Goal: Information Seeking & Learning: Stay updated

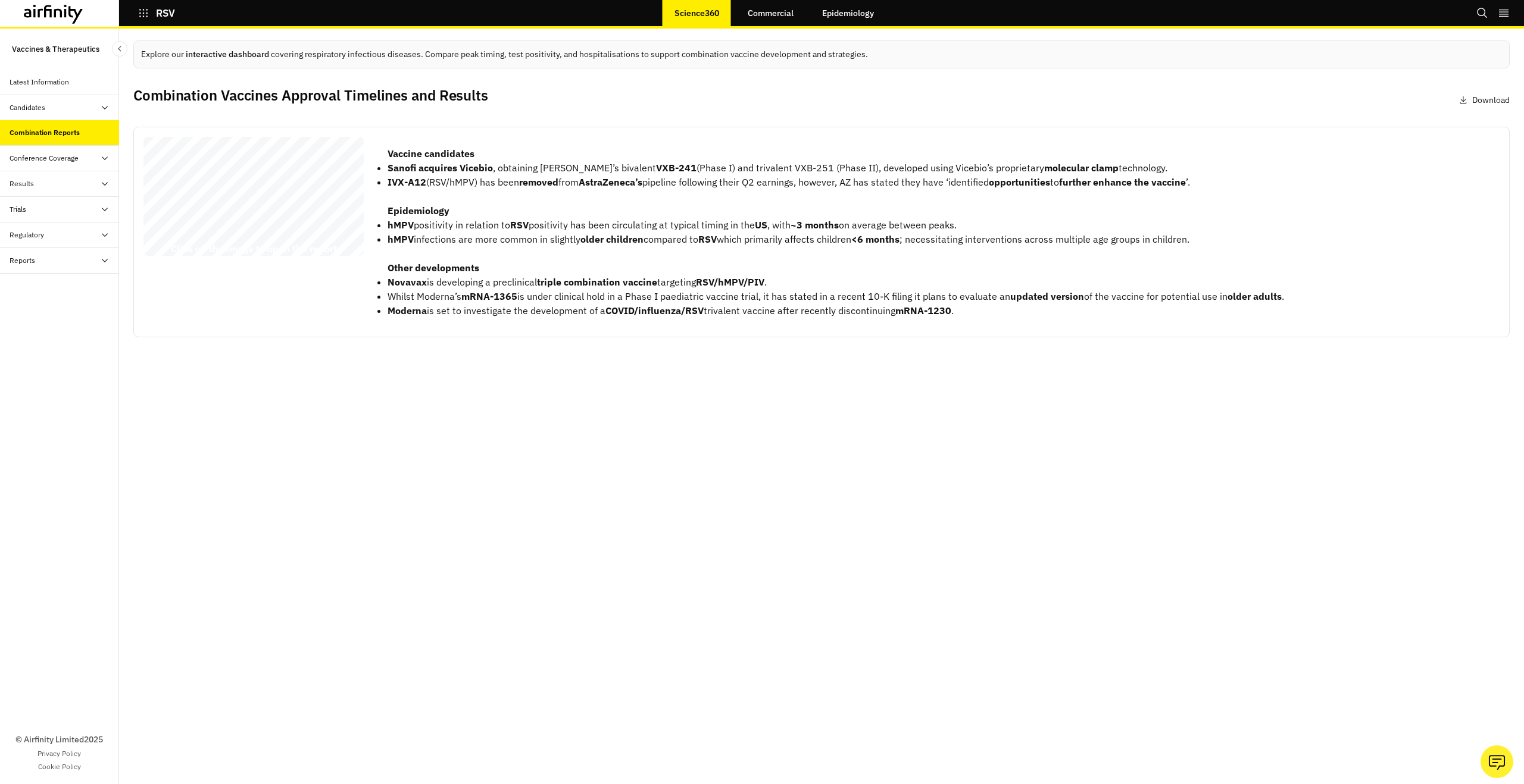
click at [823, 12] on link "Epidemiology" at bounding box center [848, 13] width 76 height 28
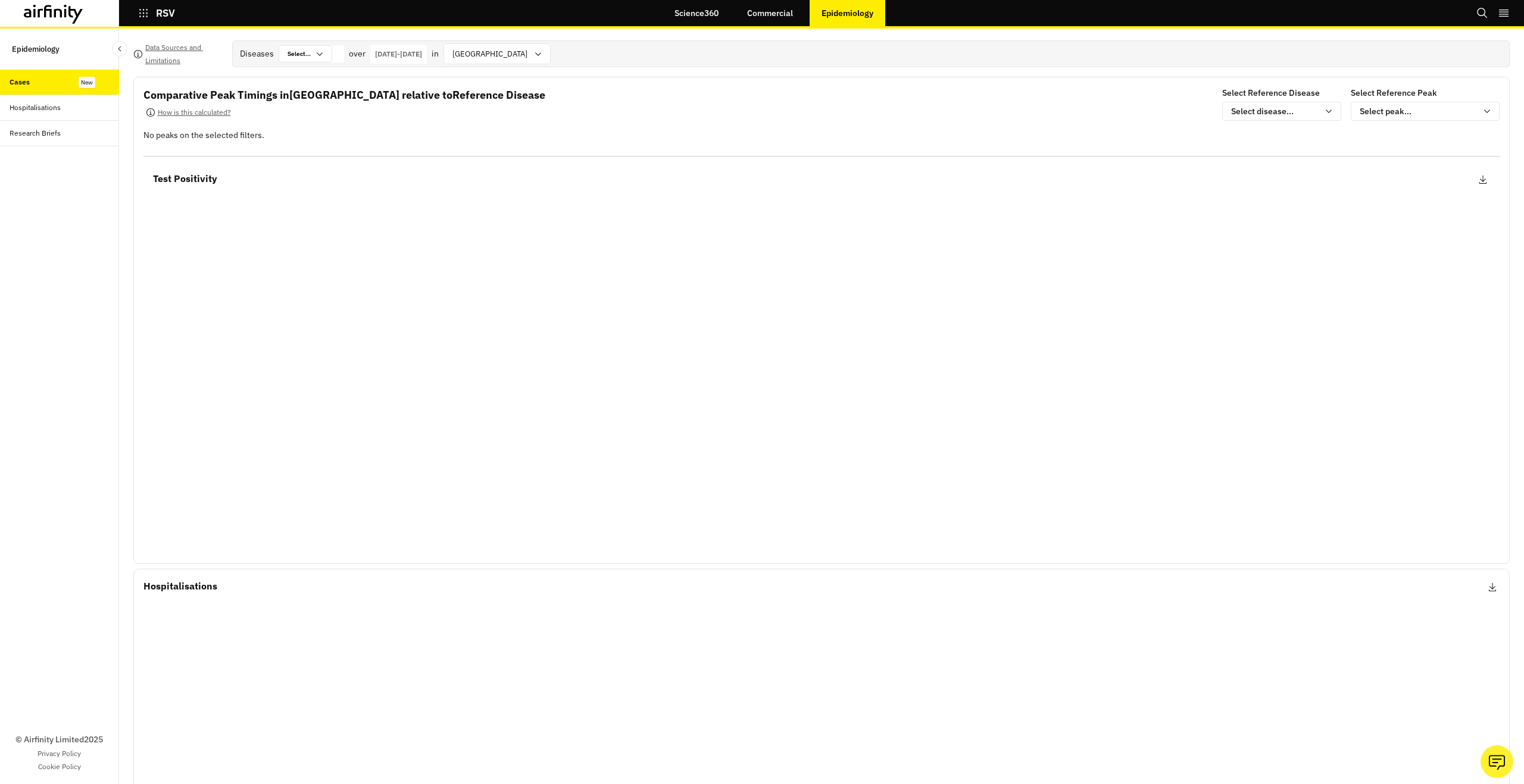
click at [771, 9] on link "Commercial" at bounding box center [770, 13] width 69 height 28
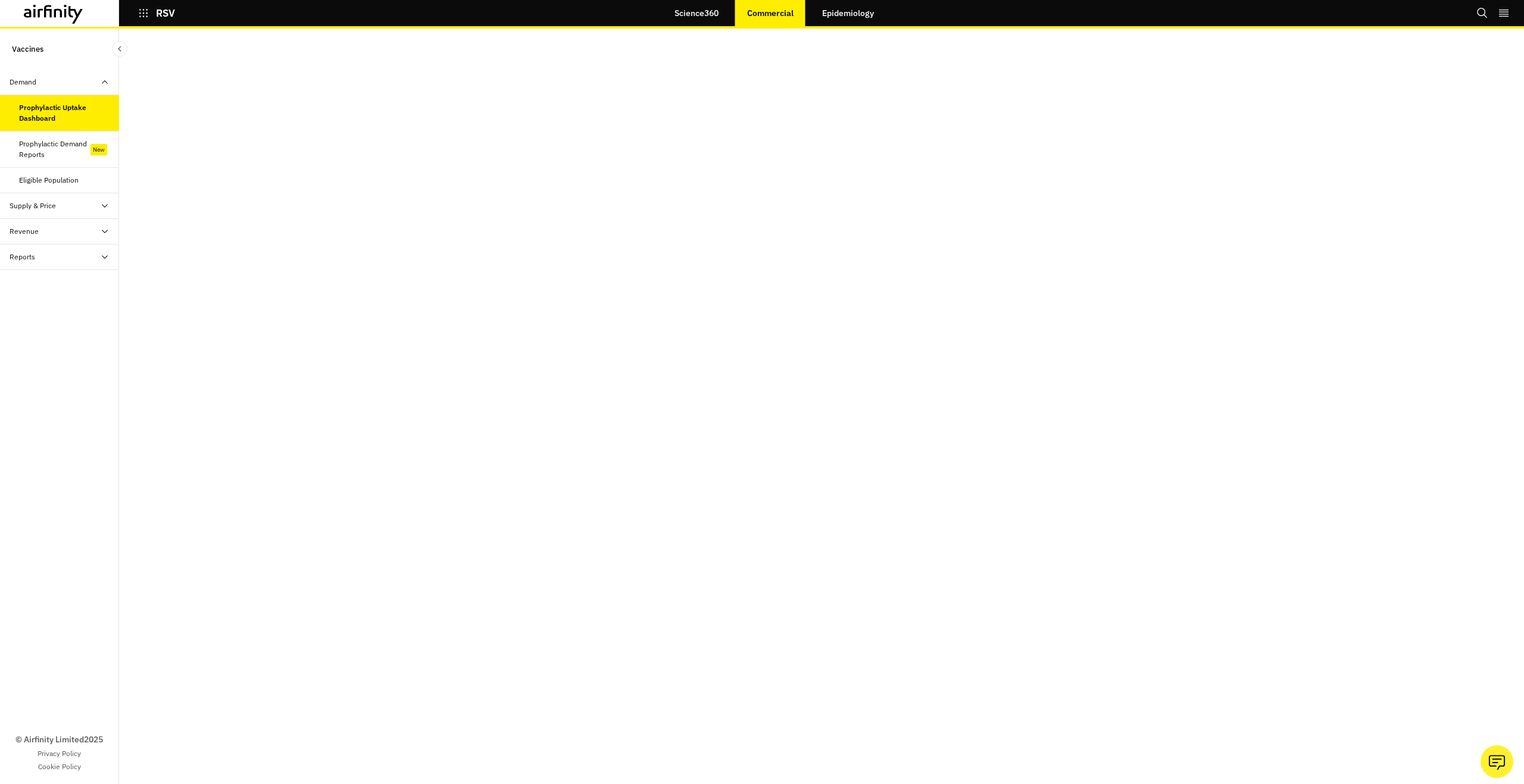
click at [70, 156] on div "Prophylactic Demand Reports" at bounding box center [55, 149] width 71 height 22
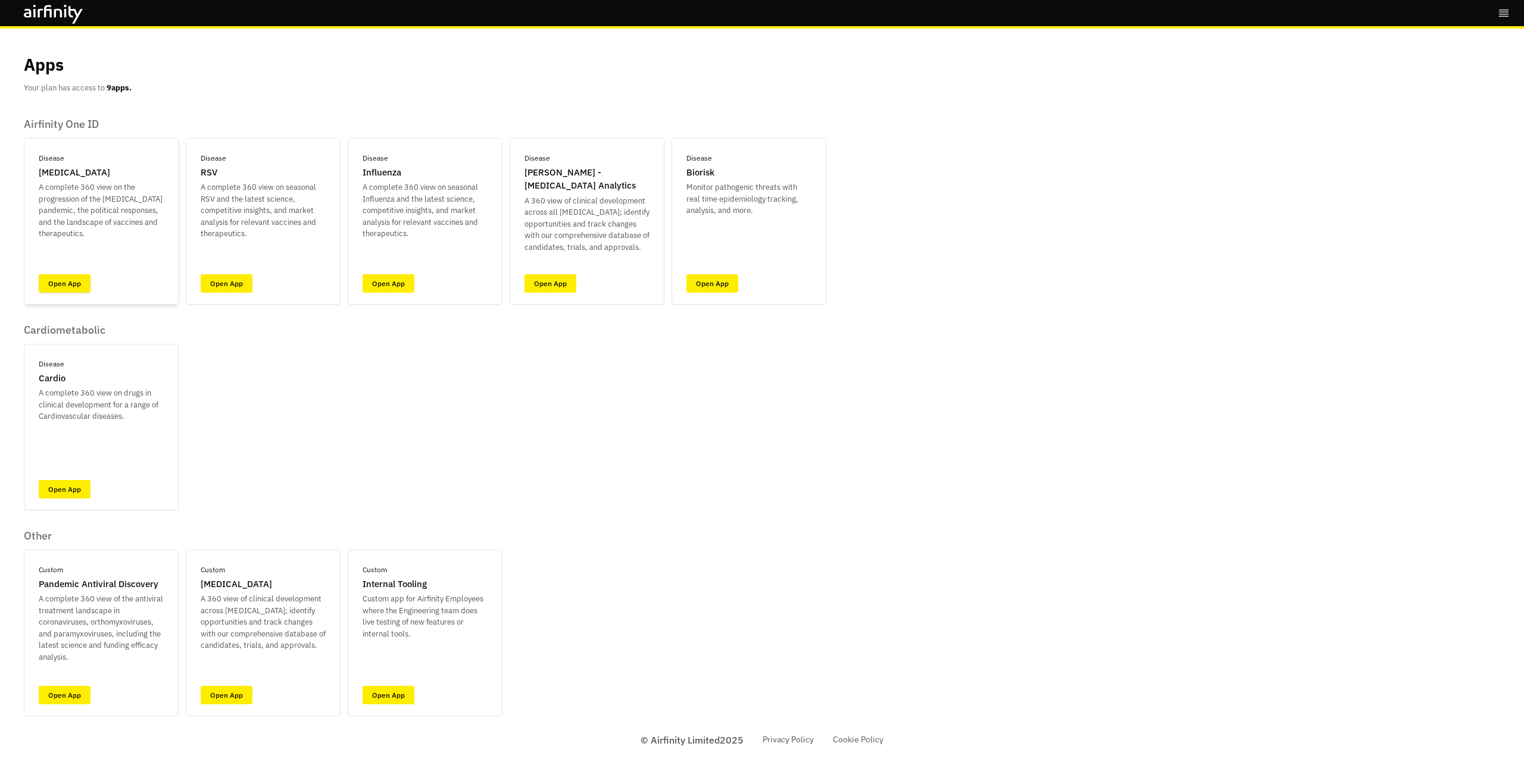
click at [81, 288] on link "Open App" at bounding box center [65, 283] width 52 height 18
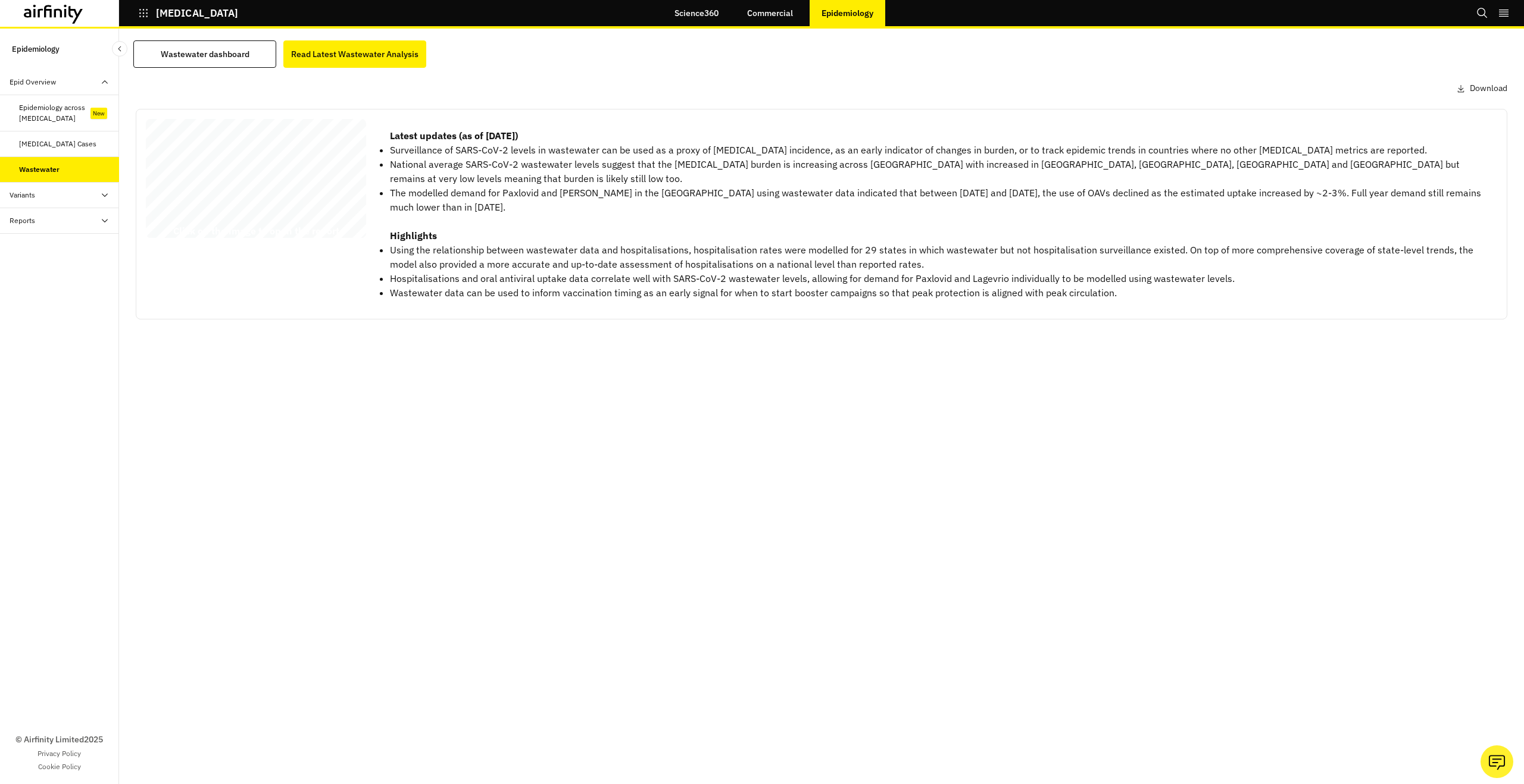
click at [257, 196] on div "Latest COVID - 19 wastewater surveillance analysis 03 June 2025 © 2025 Airfinit…" at bounding box center [256, 181] width 220 height 123
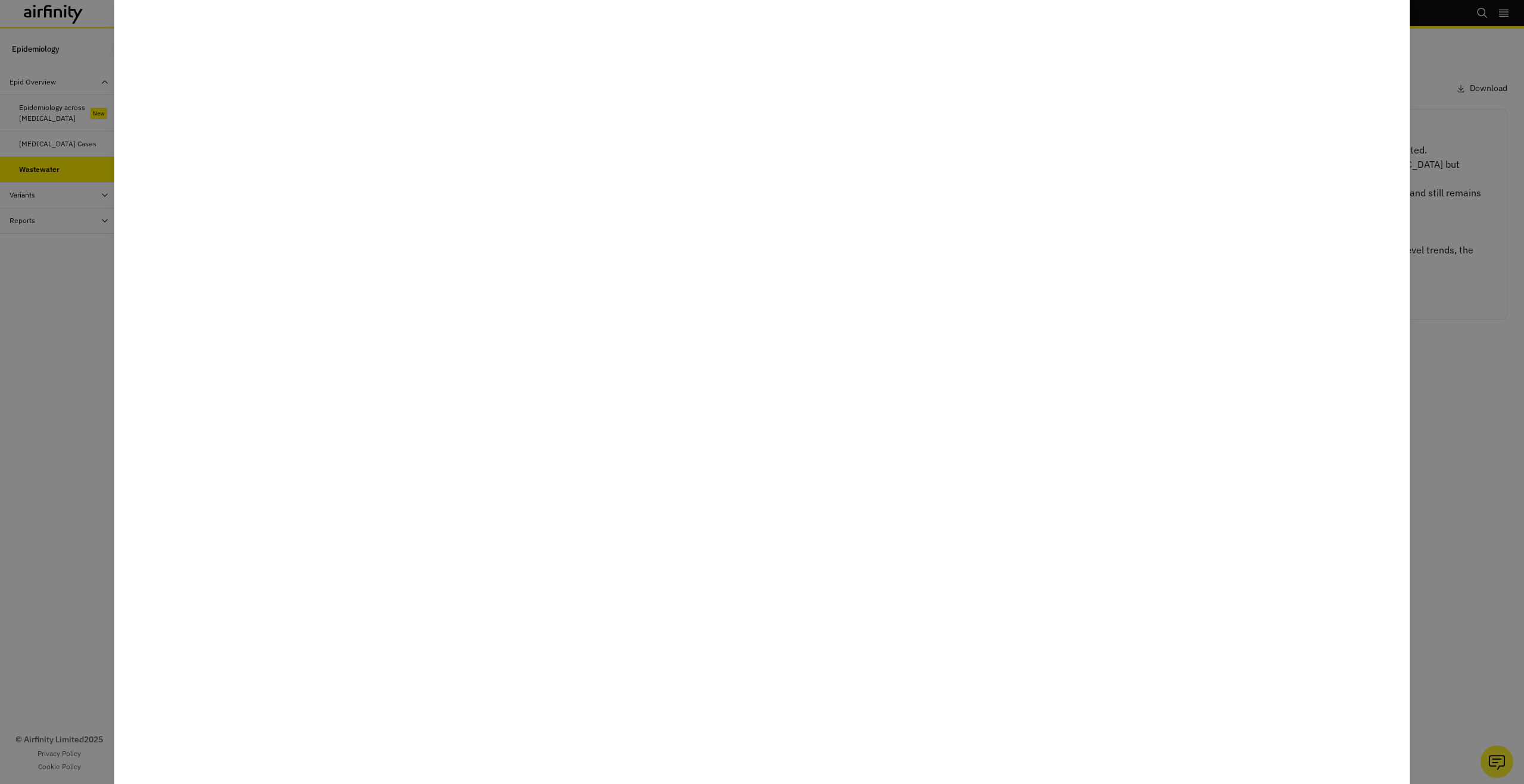
drag, startPoint x: 88, startPoint y: 181, endPoint x: 81, endPoint y: 152, distance: 29.8
click at [88, 180] on div at bounding box center [762, 392] width 1524 height 784
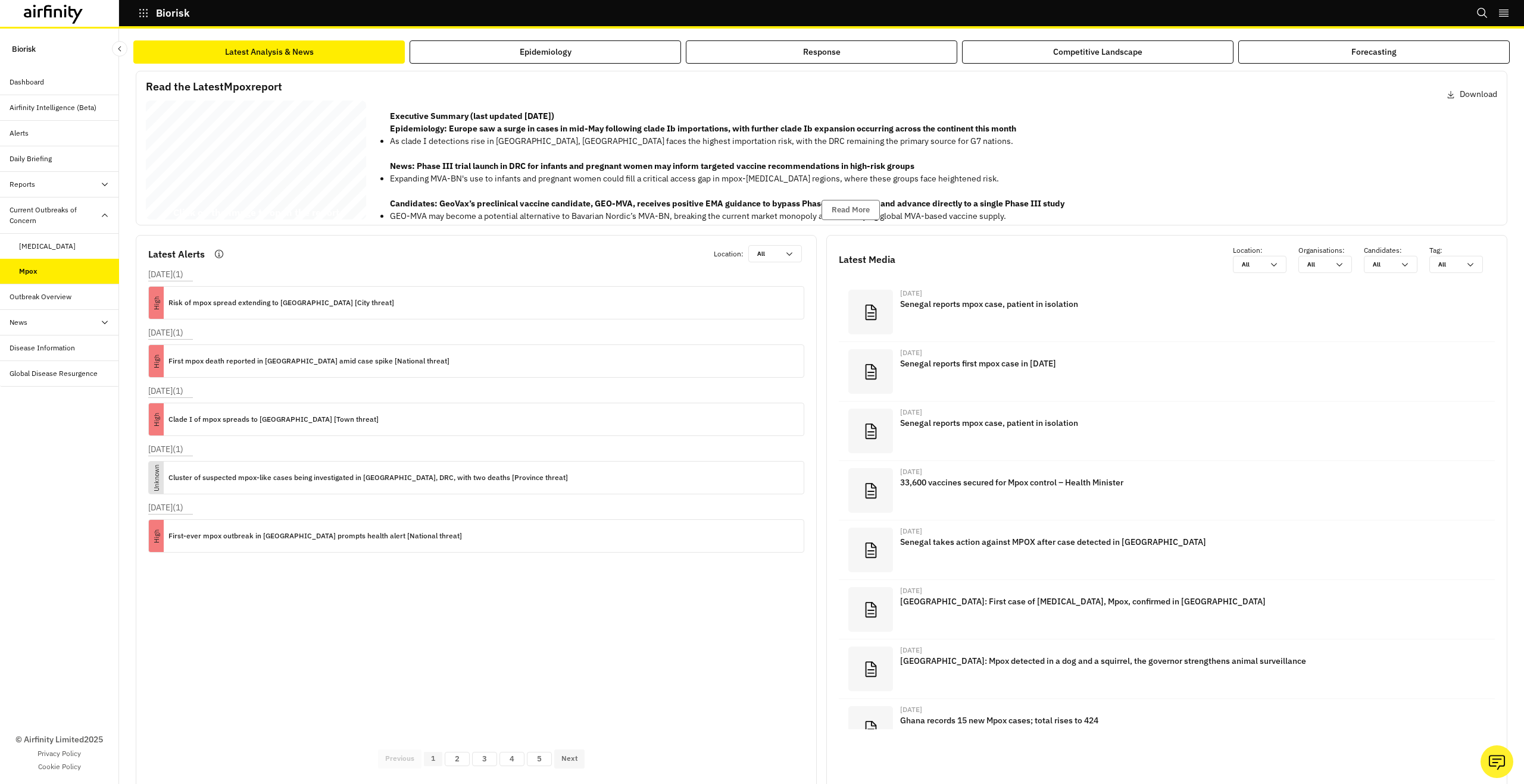
click at [323, 190] on div "Mpox Report 09 July 2025 © 2025 Airfinity – Private & Co nfidential Last update…" at bounding box center [256, 162] width 220 height 123
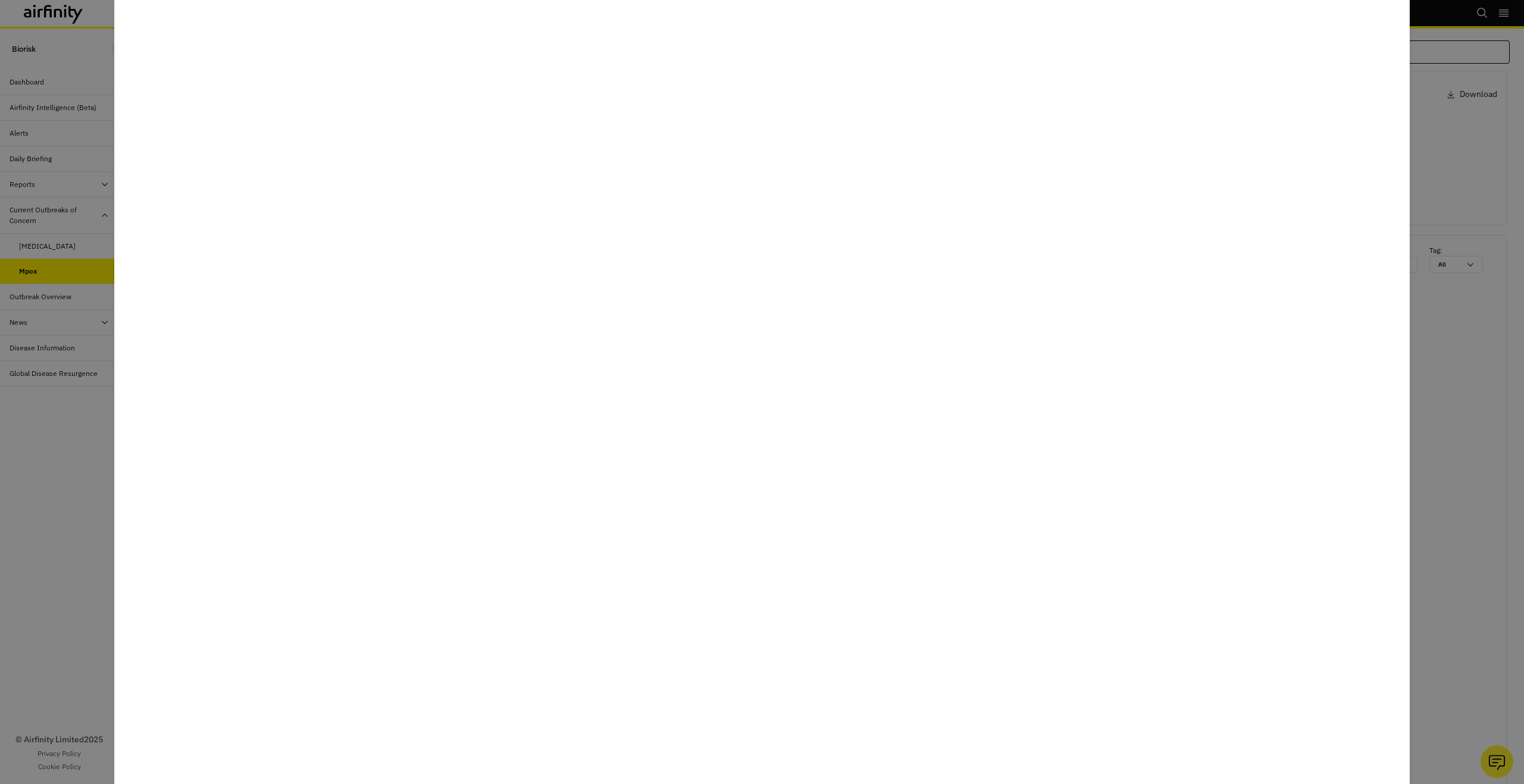
drag, startPoint x: 39, startPoint y: 240, endPoint x: 112, endPoint y: 219, distance: 76.0
click at [40, 240] on div at bounding box center [762, 392] width 1524 height 784
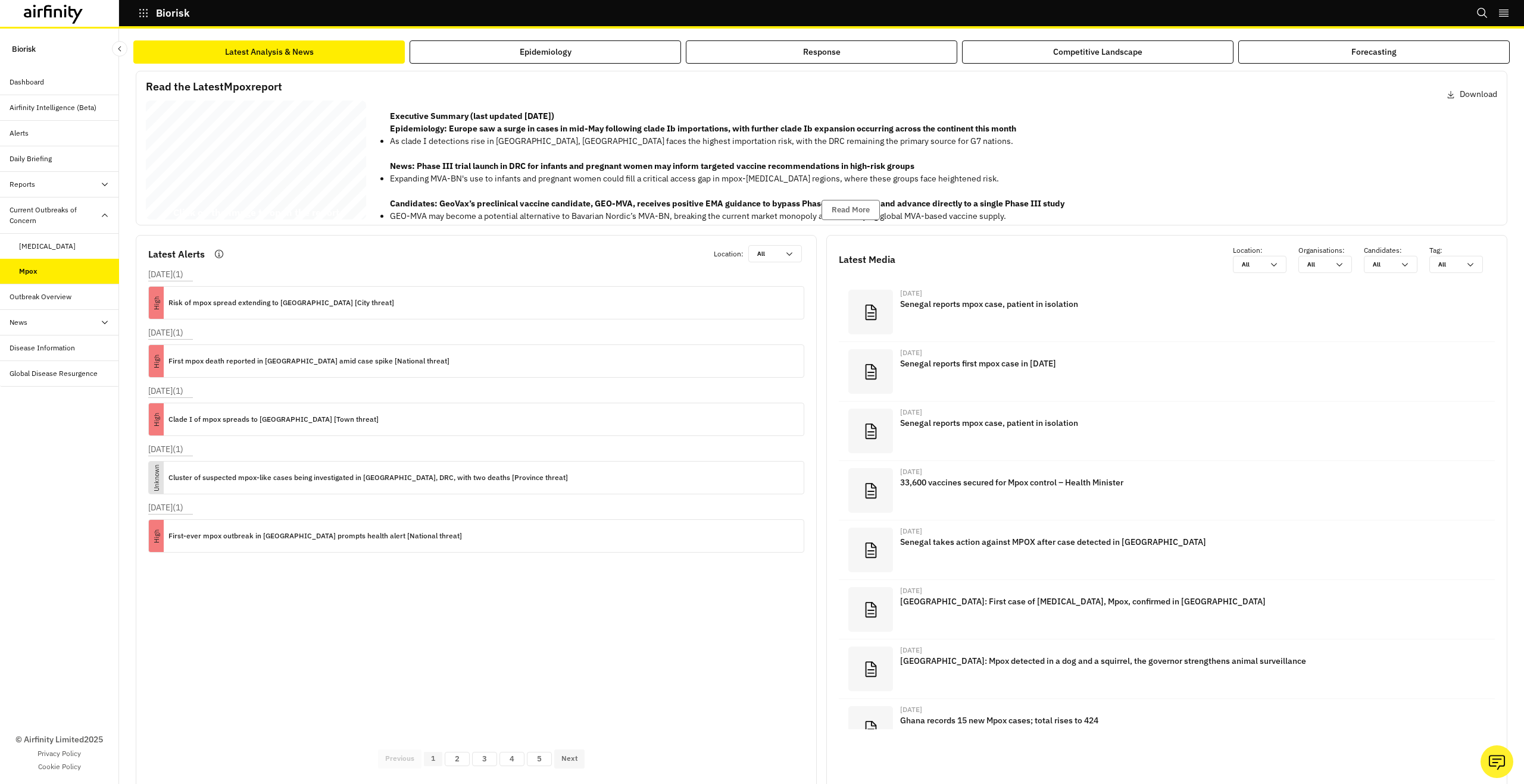
scroll to position [35, 0]
